Goal: Task Accomplishment & Management: Use online tool/utility

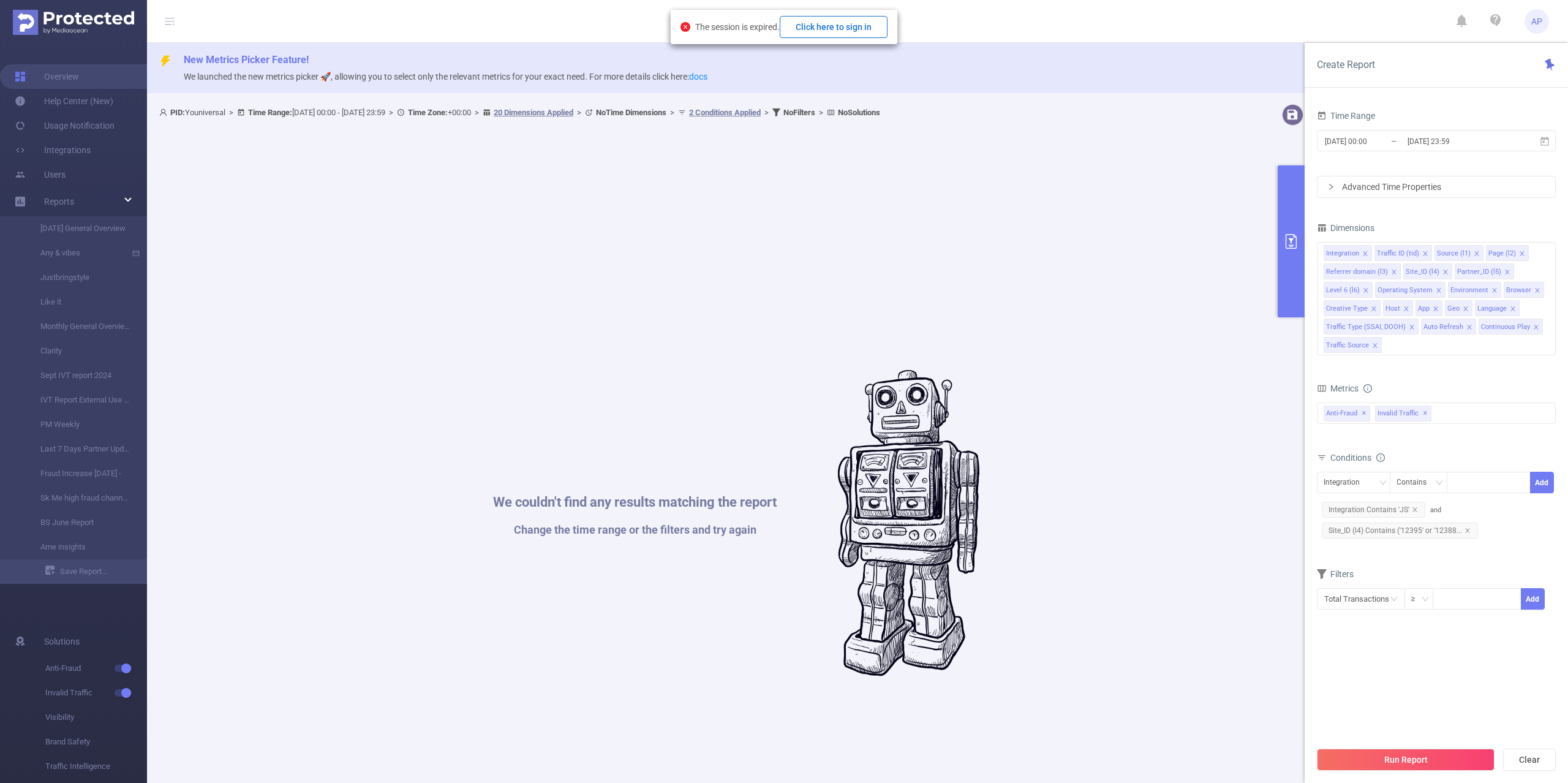
click at [833, 23] on button "Click here to sign in" at bounding box center [833, 27] width 108 height 22
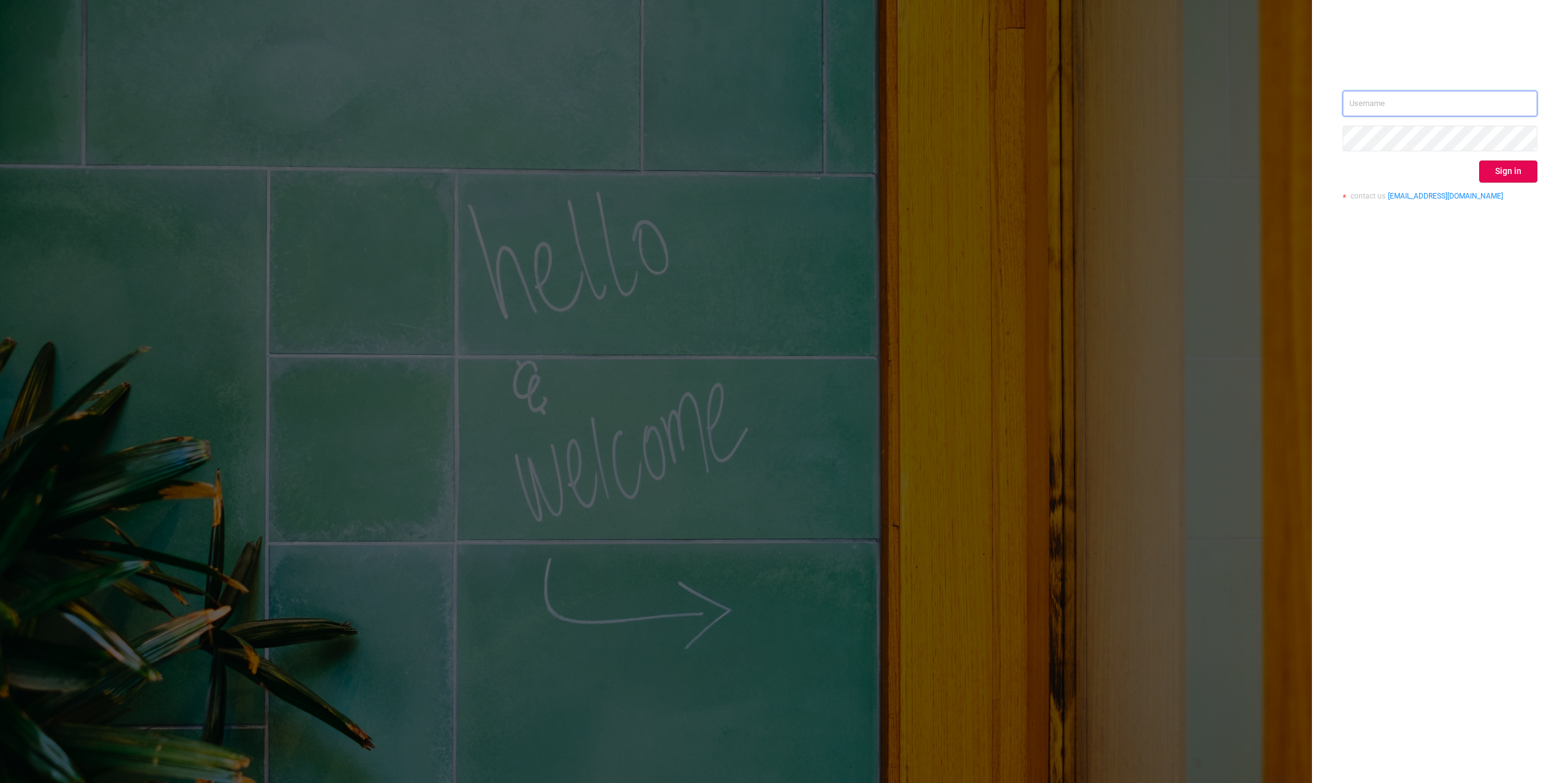
click at [1492, 101] on input "text" at bounding box center [1440, 103] width 195 height 26
drag, startPoint x: 1514, startPoint y: 84, endPoint x: 1505, endPoint y: 90, distance: 10.8
click at [1514, 84] on div "Sign in contact us [EMAIL_ADDRESS][DOMAIN_NAME]" at bounding box center [1439, 392] width 256 height 783
click at [1508, 90] on input "text" at bounding box center [1440, 103] width 195 height 26
click at [1534, 96] on input "text" at bounding box center [1440, 103] width 195 height 26
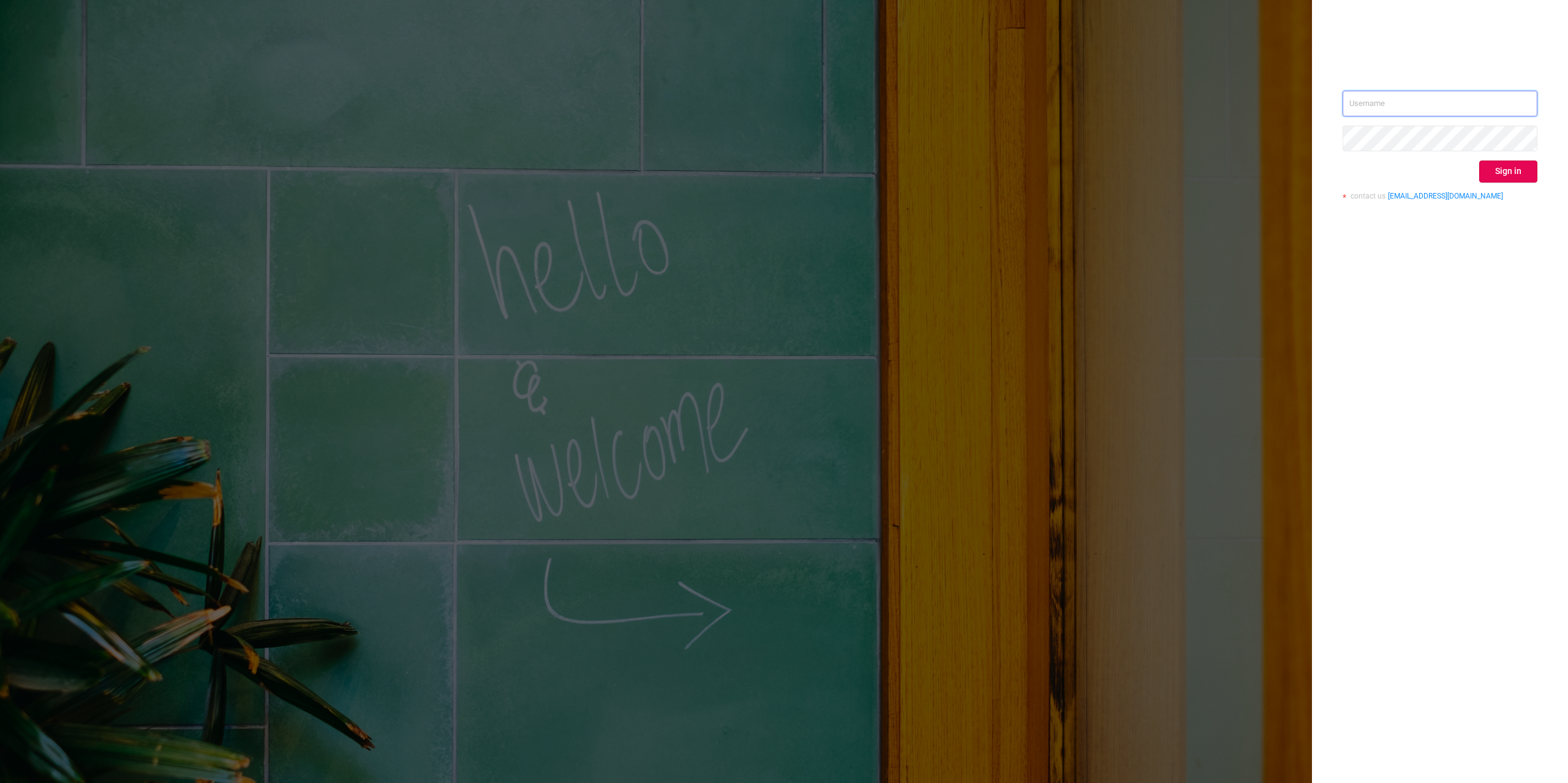
click at [1519, 100] on input "text" at bounding box center [1440, 103] width 195 height 26
type input "[PERSON_NAME][EMAIL_ADDRESS][DOMAIN_NAME]"
click at [1501, 162] on button "Sign in" at bounding box center [1508, 172] width 58 height 22
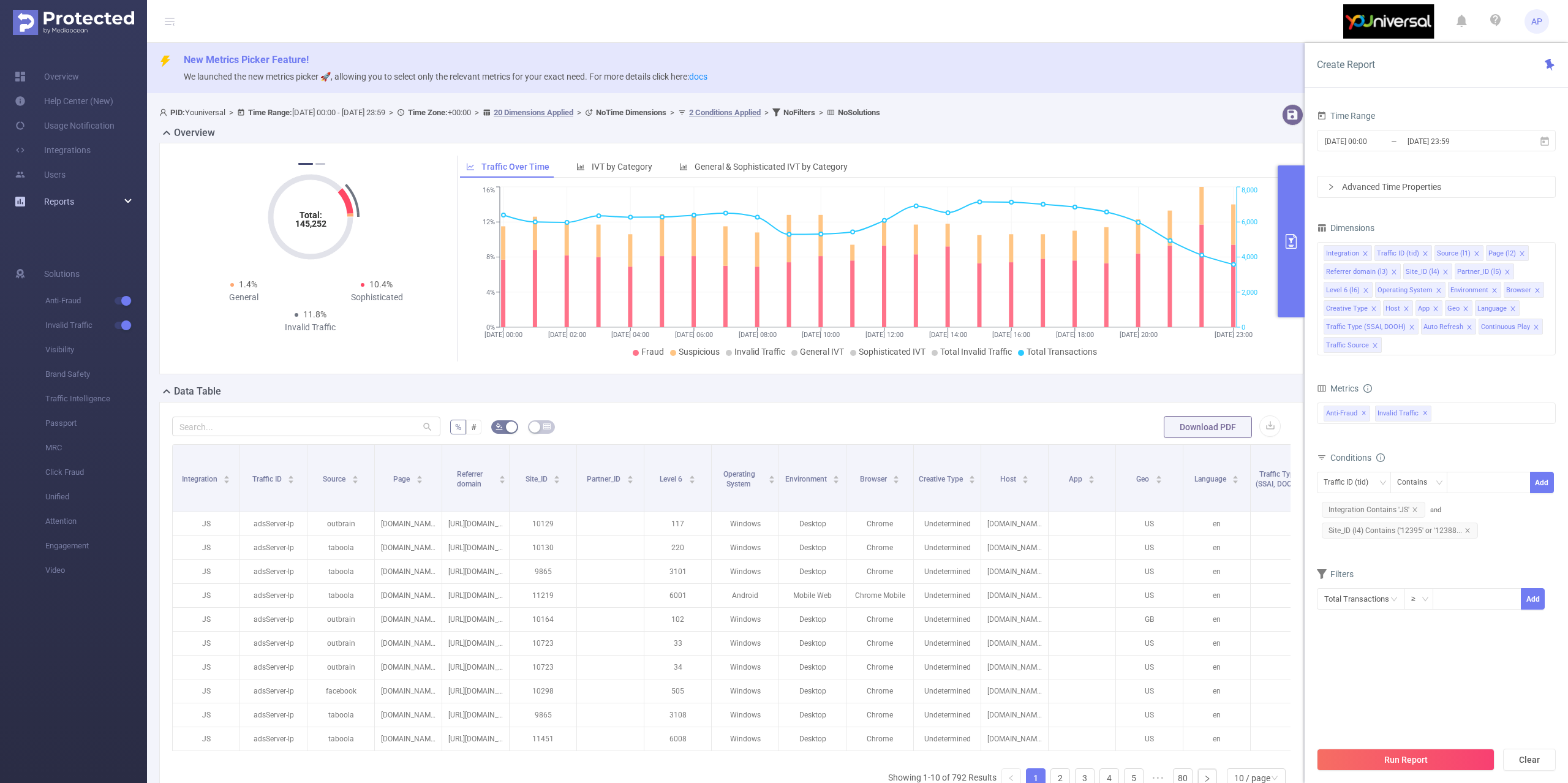
click at [65, 196] on span "Reports" at bounding box center [59, 201] width 30 height 10
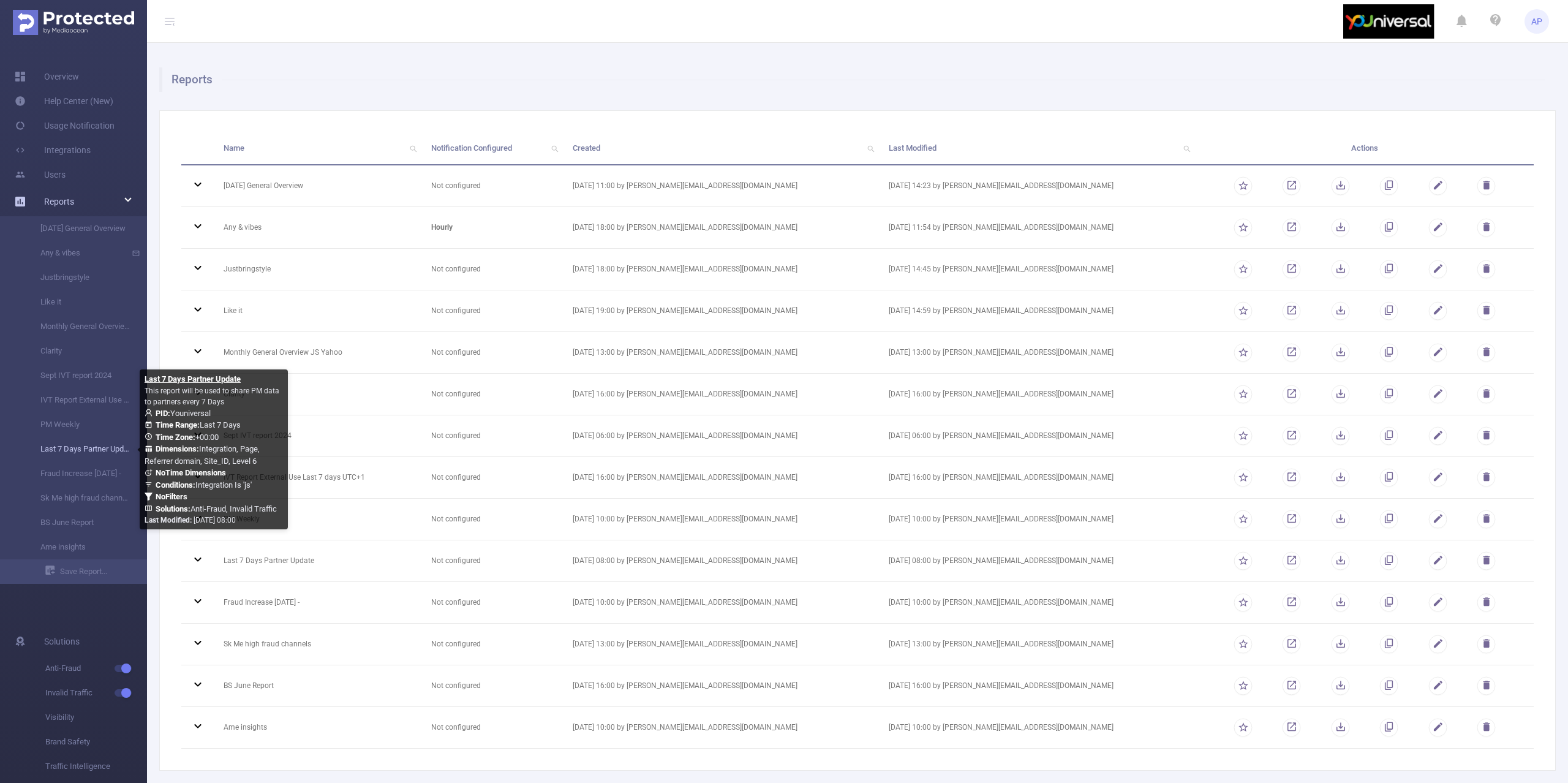
click at [97, 454] on link "Last 7 Days Partner Update" at bounding box center [78, 448] width 108 height 24
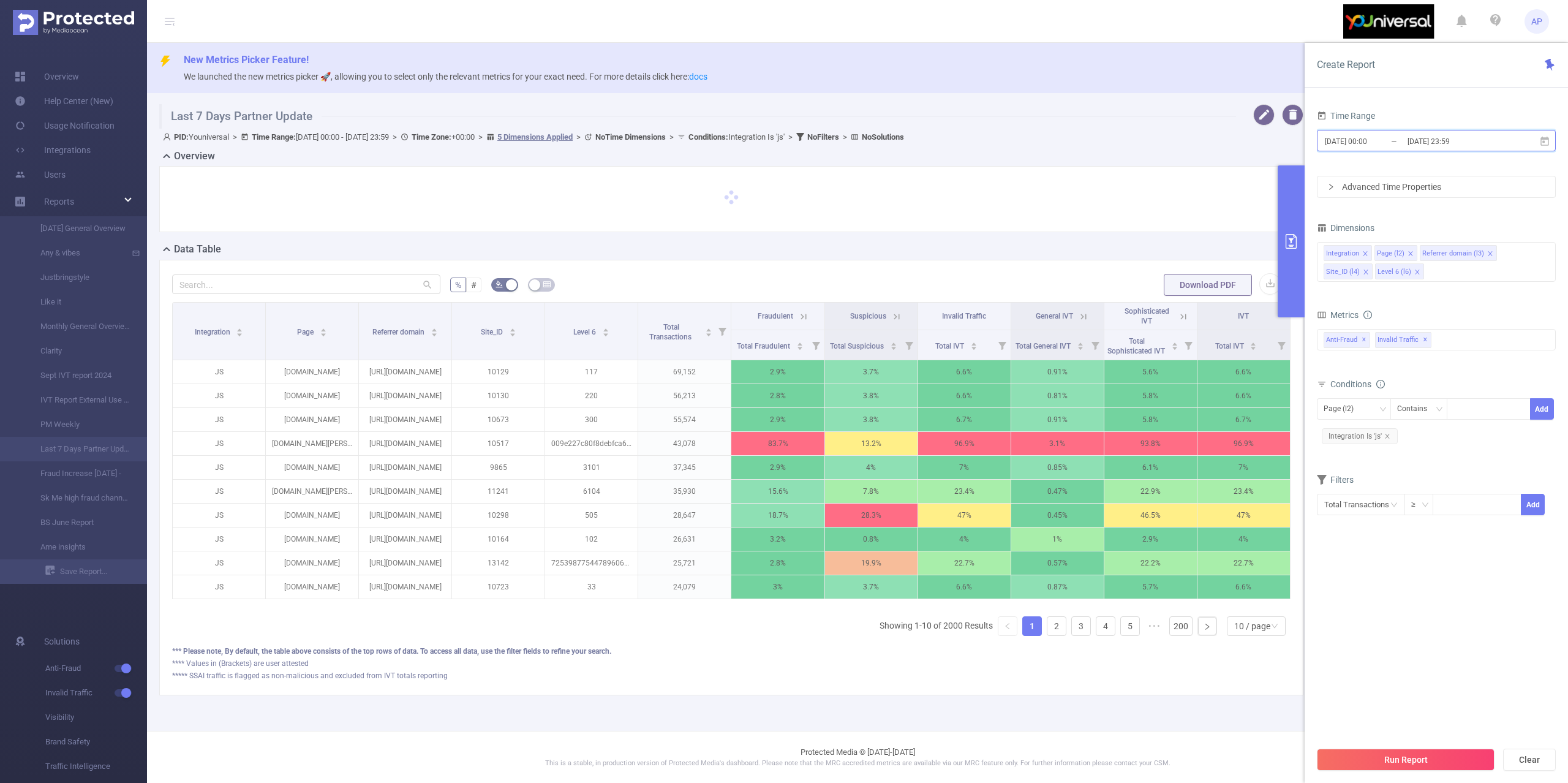
click at [1547, 141] on icon at bounding box center [1544, 141] width 11 height 11
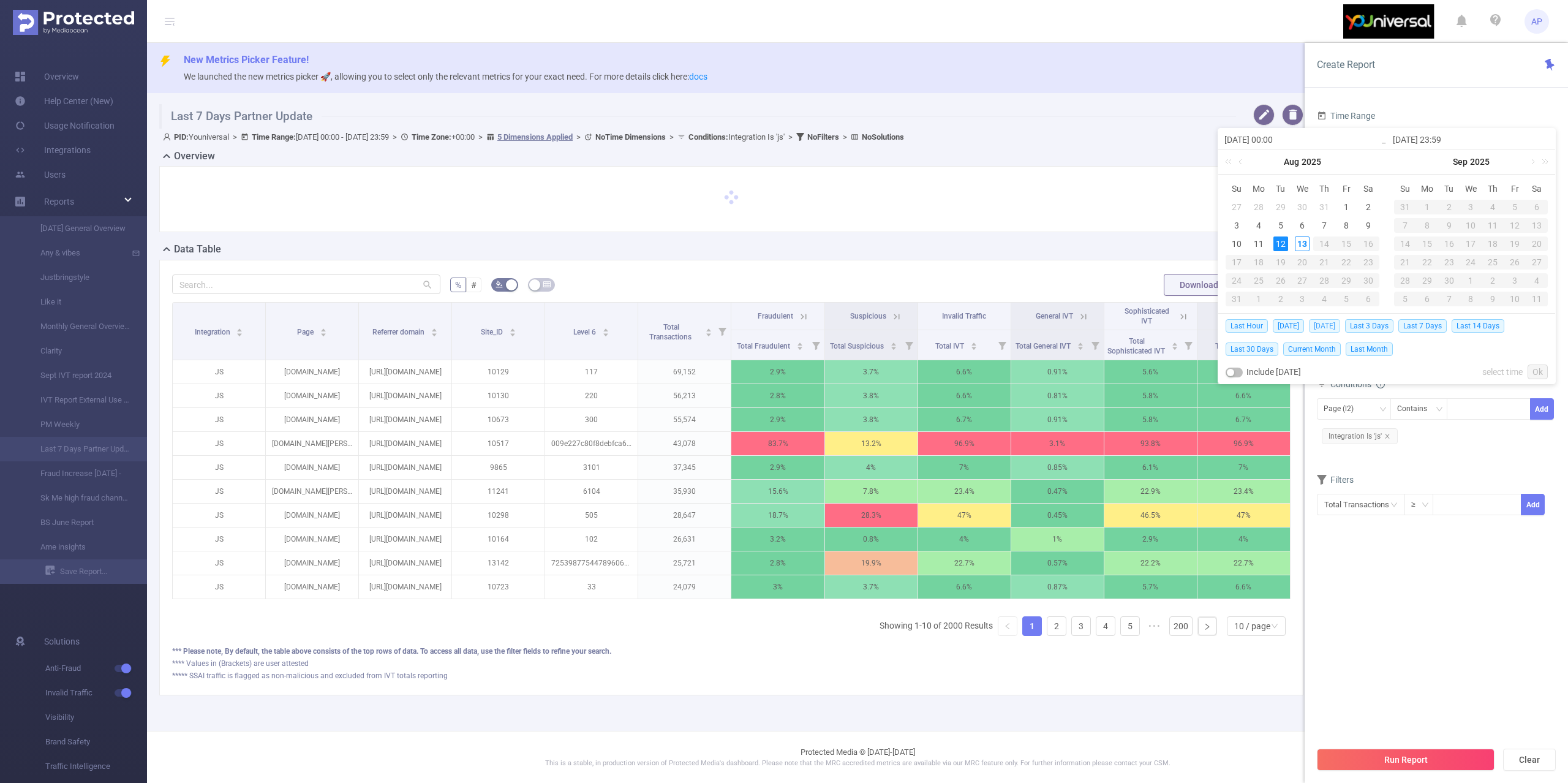
click at [1323, 326] on span "[DATE]" at bounding box center [1325, 326] width 31 height 14
type input "[DATE] 00:00"
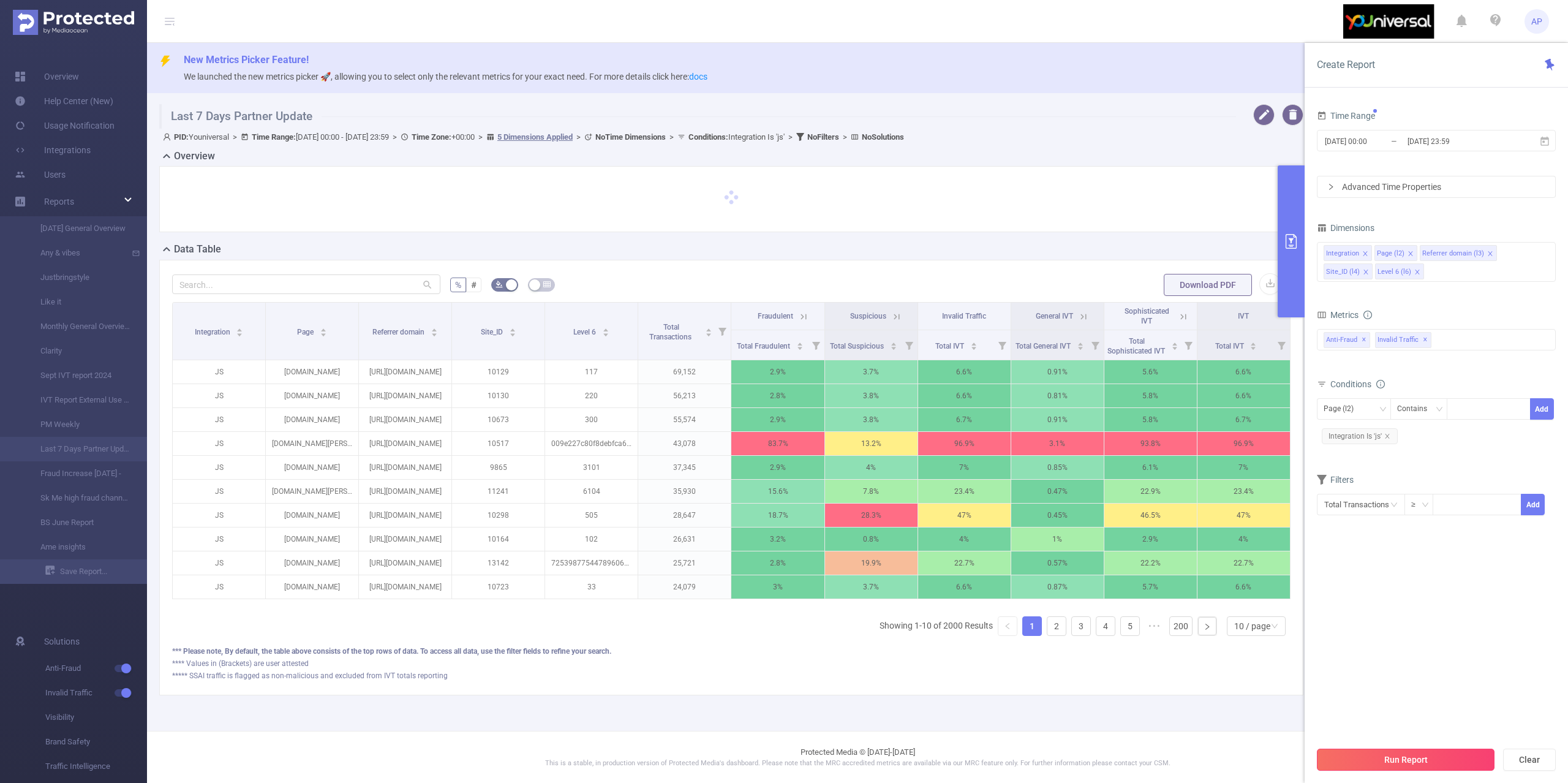
click at [1328, 753] on button "Run Report" at bounding box center [1405, 760] width 177 height 22
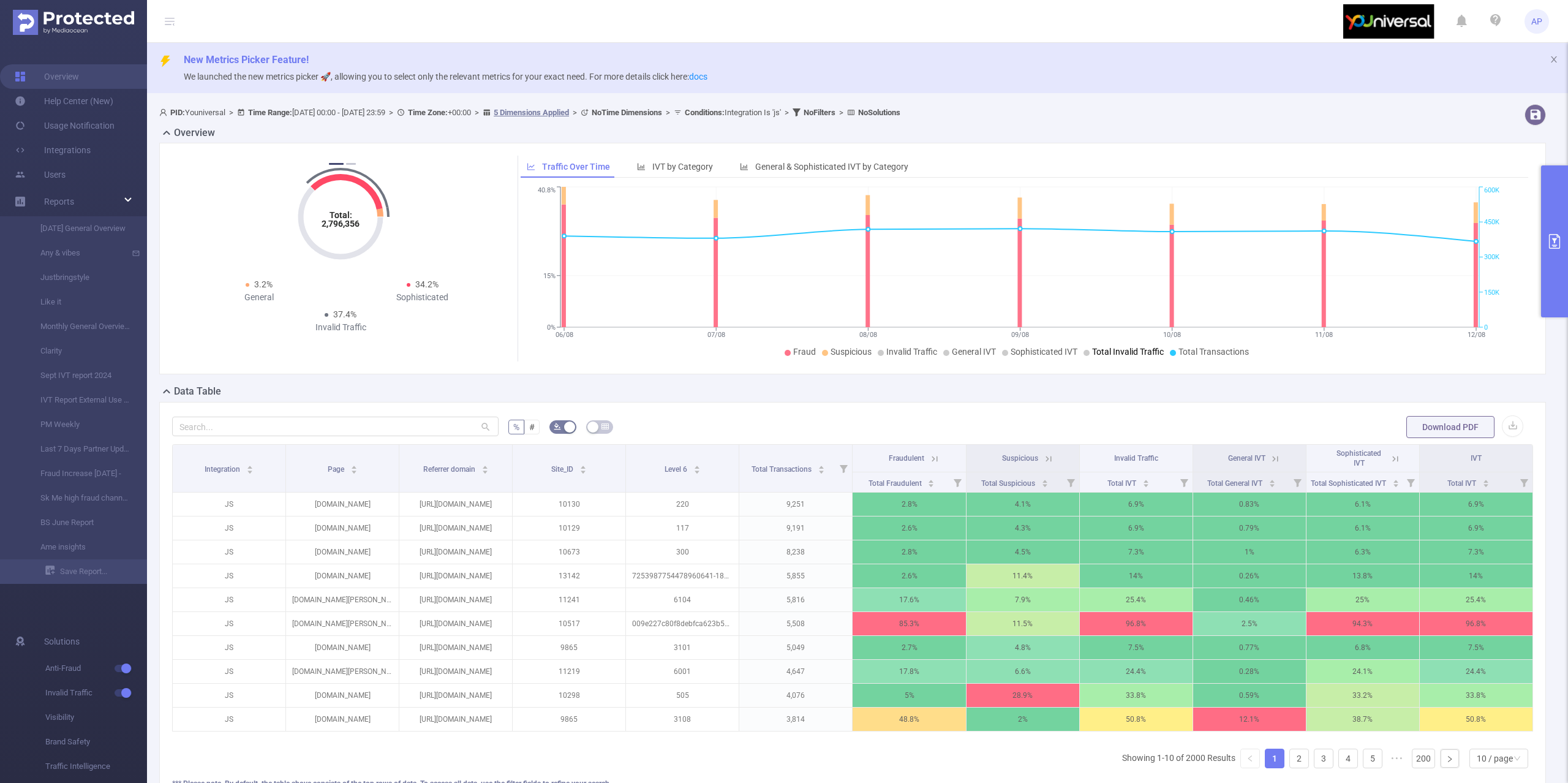
click at [1556, 219] on button "primary" at bounding box center [1554, 242] width 27 height 152
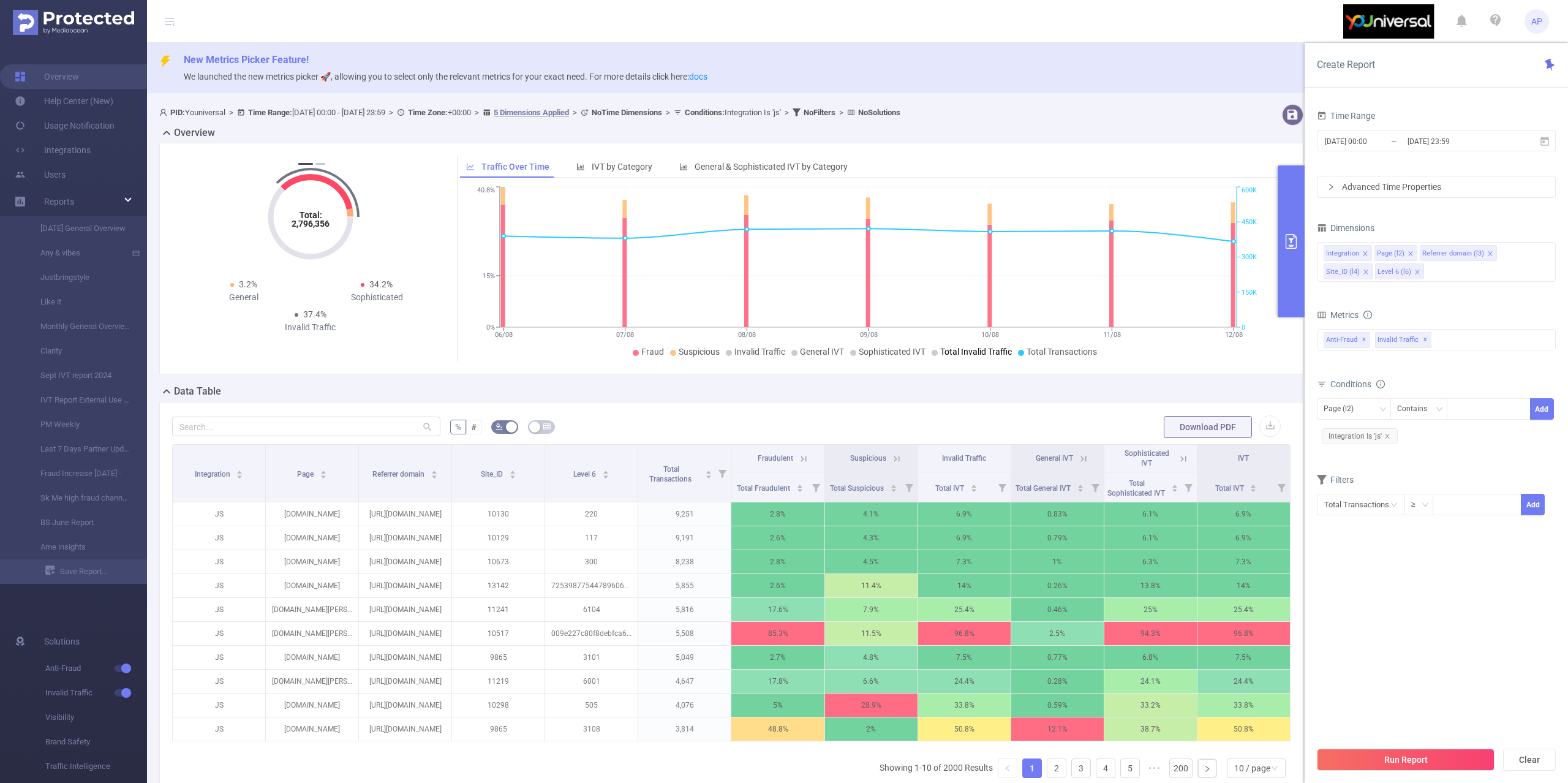
click at [1279, 66] on span "New Metrics Picker Feature!" at bounding box center [871, 60] width 1374 height 14
click at [1260, 423] on button "button" at bounding box center [1270, 426] width 22 height 22
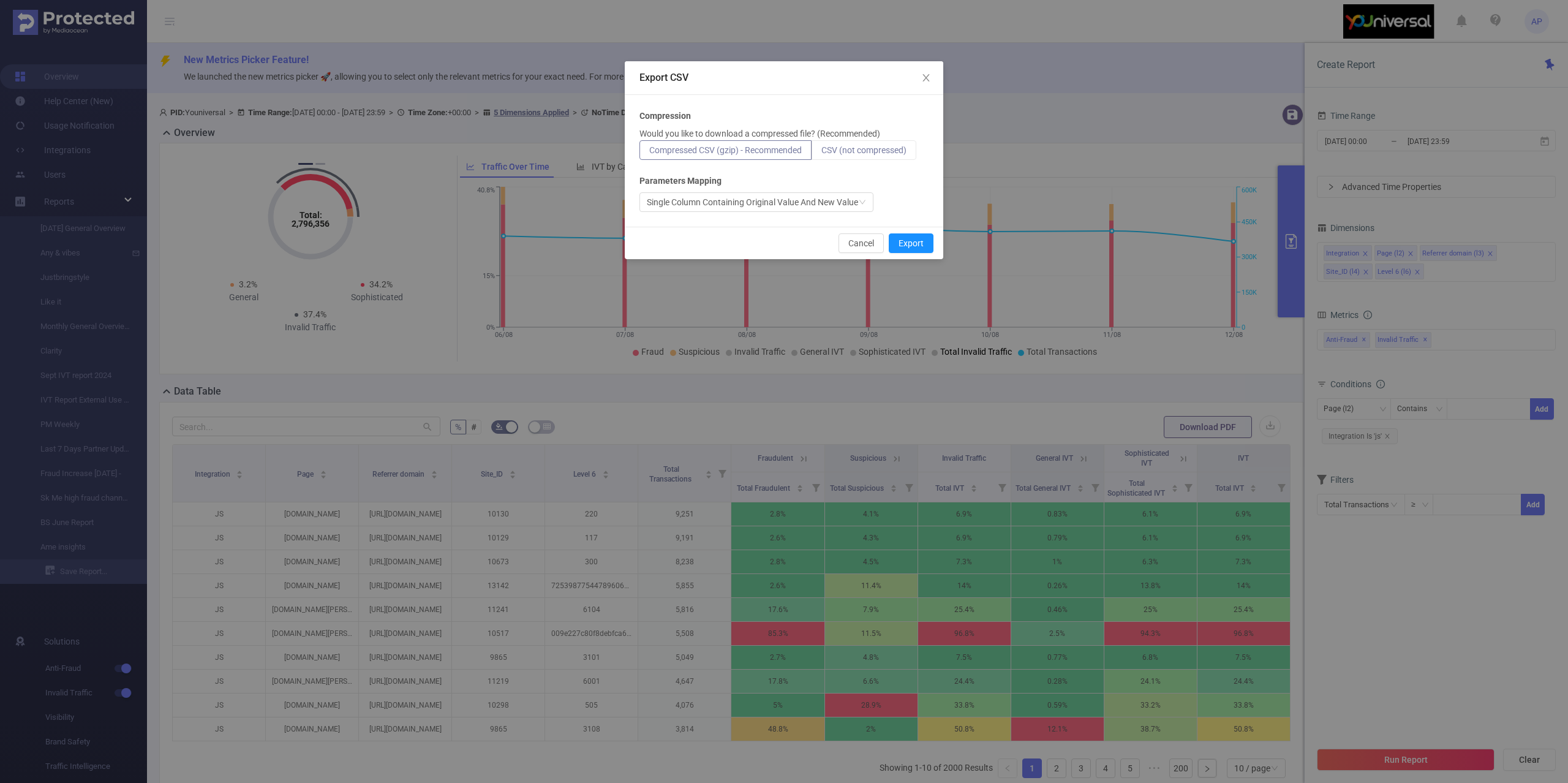
click at [857, 153] on span "CSV (not compressed)" at bounding box center [864, 150] width 85 height 10
click at [821, 153] on input "CSV (not compressed)" at bounding box center [821, 153] width 0 height 0
click at [905, 236] on button "Export" at bounding box center [911, 244] width 45 height 20
